Goal: Entertainment & Leisure: Consume media (video, audio)

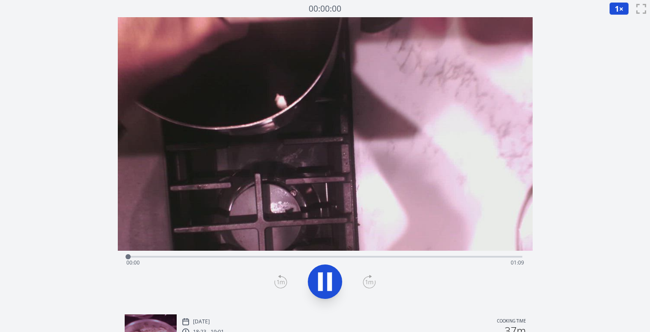
click at [325, 284] on icon at bounding box center [325, 282] width 24 height 24
click at [325, 284] on icon at bounding box center [325, 282] width 14 height 18
click at [135, 257] on div "Time elapsed: 00:00 Time remaining: 01:09" at bounding box center [325, 263] width 398 height 14
drag, startPoint x: 132, startPoint y: 257, endPoint x: 150, endPoint y: 254, distance: 18.2
click at [150, 254] on div at bounding box center [150, 256] width 13 height 13
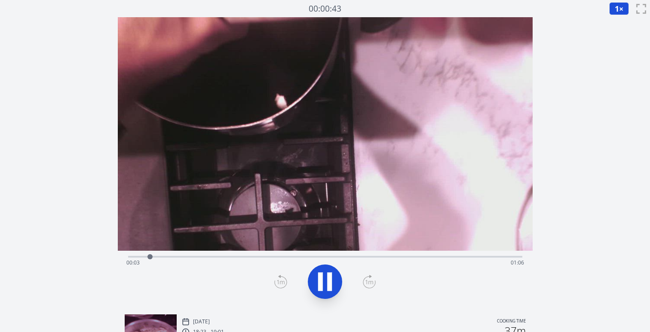
click at [150, 254] on div at bounding box center [150, 256] width 5 height 5
click at [161, 254] on div "Time elapsed: 00:03 Time remaining: 01:06" at bounding box center [325, 256] width 394 height 10
drag, startPoint x: 159, startPoint y: 255, endPoint x: 129, endPoint y: 255, distance: 30.5
click at [129, 255] on div "Time elapsed: 00:03 Time remaining: 01:06" at bounding box center [325, 256] width 394 height 10
click at [323, 279] on icon at bounding box center [320, 281] width 5 height 18
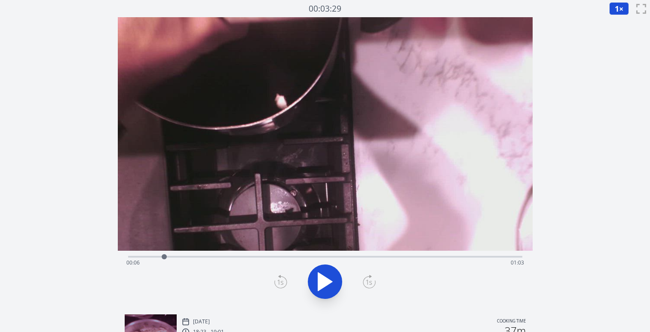
drag, startPoint x: 337, startPoint y: 258, endPoint x: 164, endPoint y: 249, distance: 172.7
click at [164, 249] on div "Time elapsed: 00:06 Time remaining: 01:03" at bounding box center [325, 162] width 415 height 290
click at [169, 257] on div at bounding box center [169, 256] width 13 height 13
drag, startPoint x: 169, startPoint y: 257, endPoint x: 187, endPoint y: 254, distance: 17.4
click at [187, 254] on div at bounding box center [184, 256] width 5 height 5
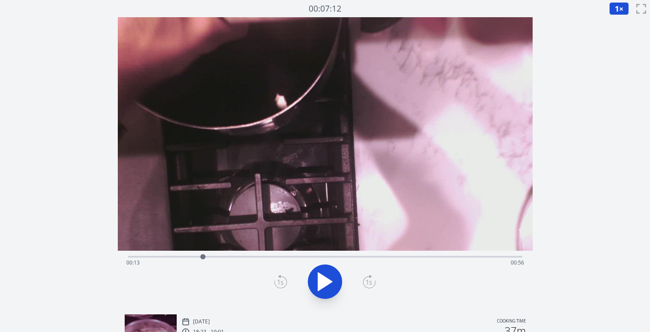
drag, startPoint x: 186, startPoint y: 254, endPoint x: 203, endPoint y: 256, distance: 16.9
click at [203, 256] on div at bounding box center [202, 256] width 5 height 5
click at [203, 257] on div at bounding box center [202, 256] width 5 height 5
click at [203, 255] on div at bounding box center [202, 256] width 5 height 5
drag, startPoint x: 203, startPoint y: 255, endPoint x: 180, endPoint y: 257, distance: 22.9
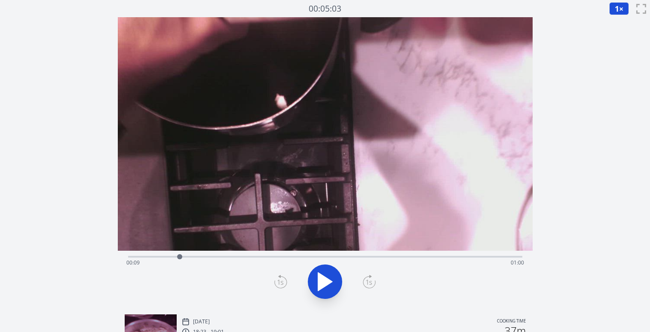
click at [180, 257] on div at bounding box center [179, 256] width 5 height 5
